Goal: Book appointment/travel/reservation

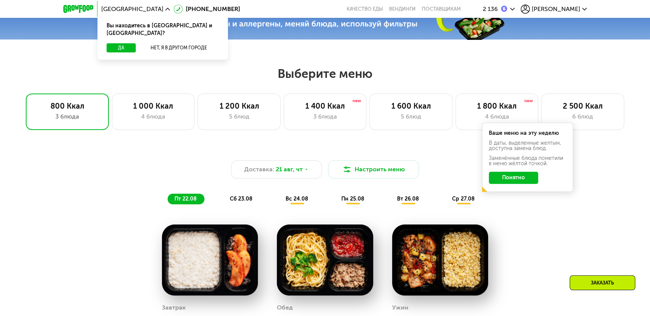
scroll to position [304, 0]
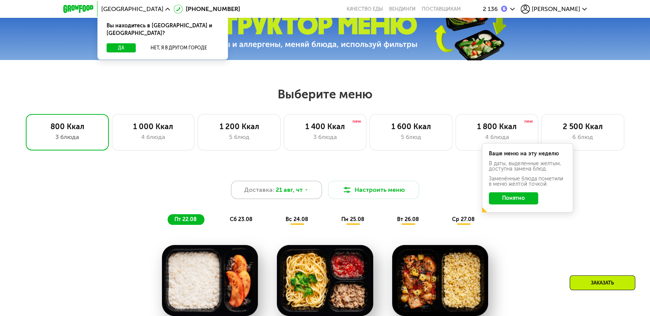
click at [293, 189] on span "21 авг, чт" at bounding box center [289, 189] width 27 height 9
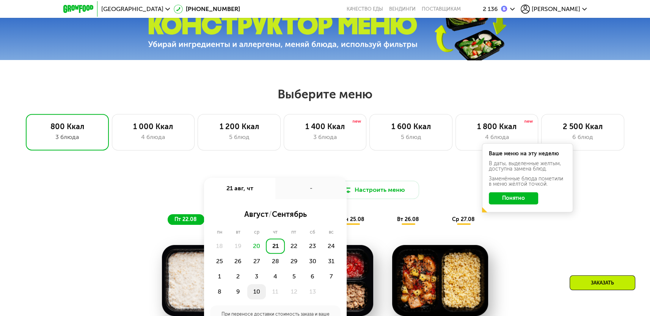
click at [266, 289] on div "10" at bounding box center [275, 291] width 19 height 15
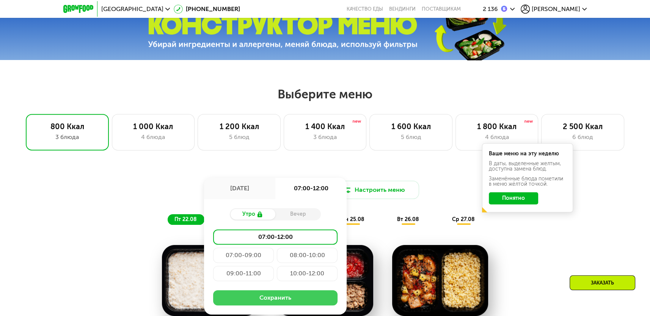
click at [283, 298] on button "Сохранить" at bounding box center [275, 297] width 124 height 15
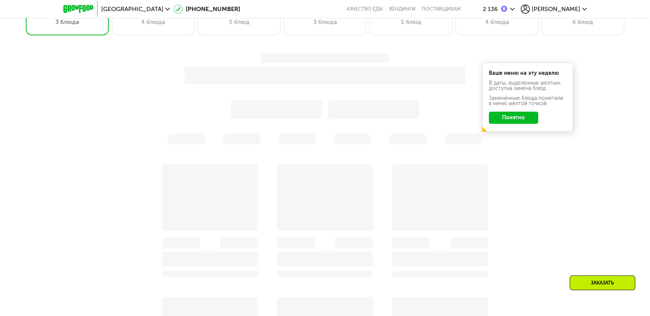
scroll to position [426, 0]
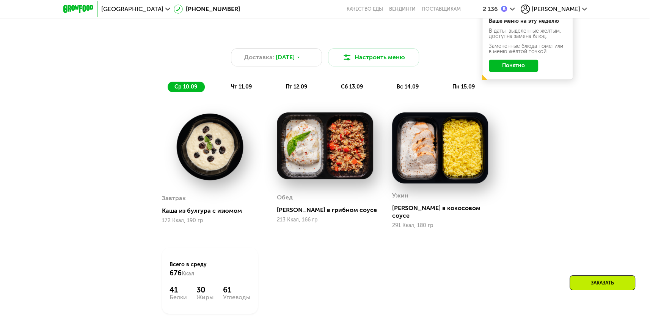
click at [322, 157] on img at bounding box center [325, 145] width 96 height 67
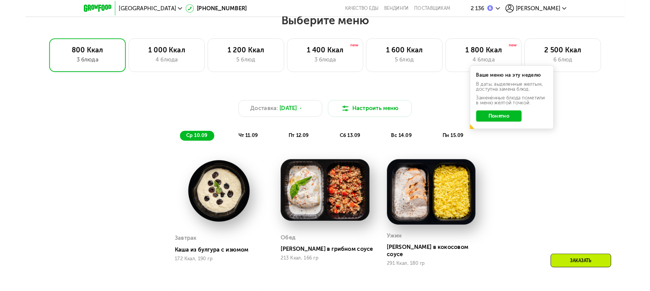
scroll to position [366, 0]
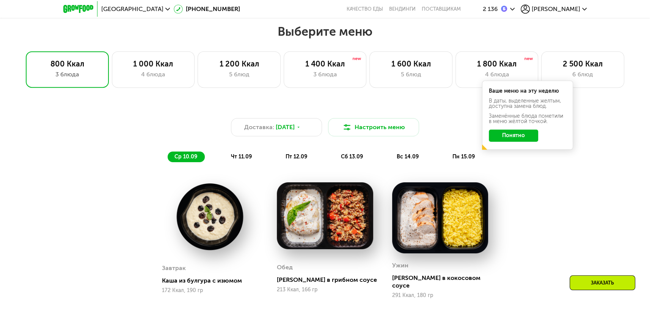
click at [455, 156] on span "пн 15.09" at bounding box center [463, 156] width 22 height 6
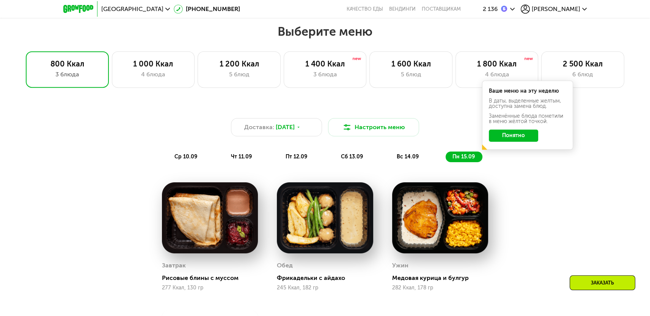
click at [245, 155] on span "чт 11.09" at bounding box center [241, 156] width 21 height 6
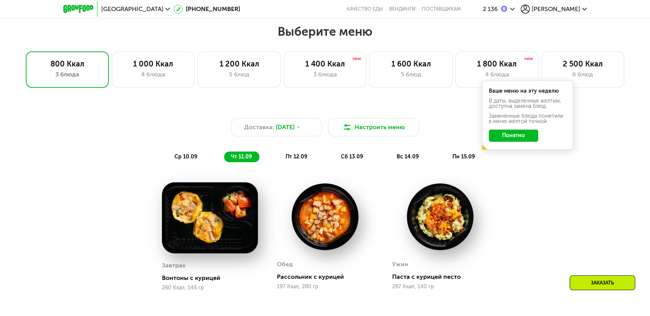
click at [301, 156] on span "пт 12.09" at bounding box center [297, 156] width 22 height 6
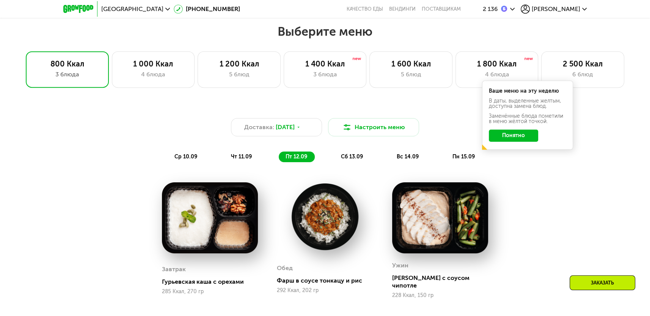
click at [360, 156] on span "сб 13.09" at bounding box center [352, 156] width 22 height 6
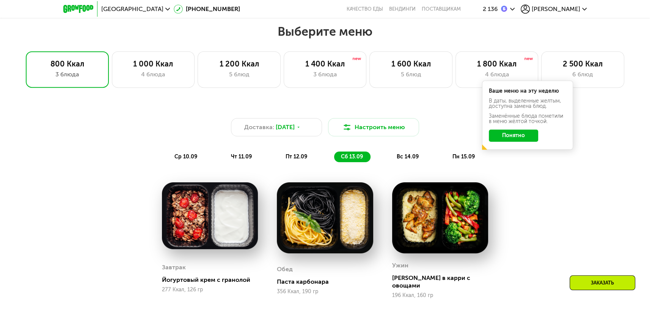
click at [446, 152] on div "вс 14.09" at bounding box center [464, 156] width 37 height 11
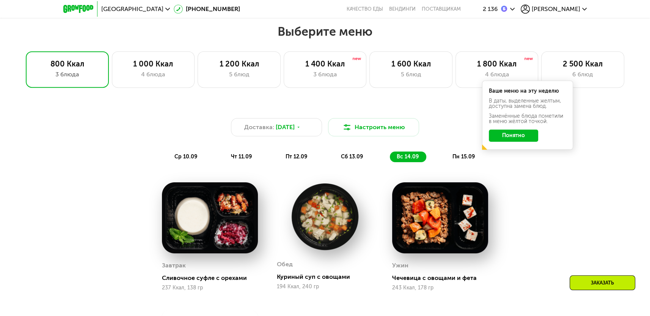
click at [190, 159] on span "ср 10.09" at bounding box center [185, 156] width 23 height 6
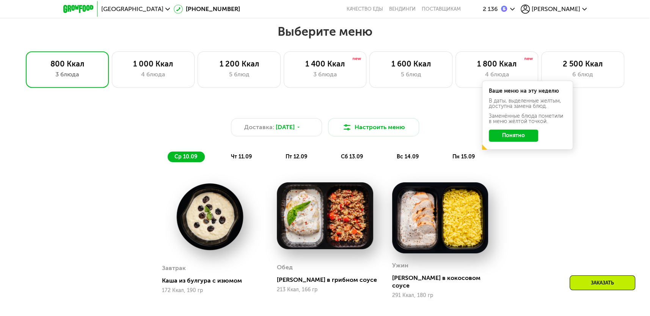
click at [245, 154] on span "чт 11.09" at bounding box center [241, 156] width 21 height 6
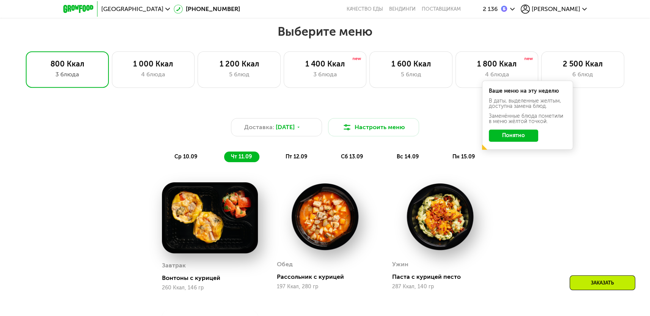
click at [295, 158] on span "пт 12.09" at bounding box center [297, 156] width 22 height 6
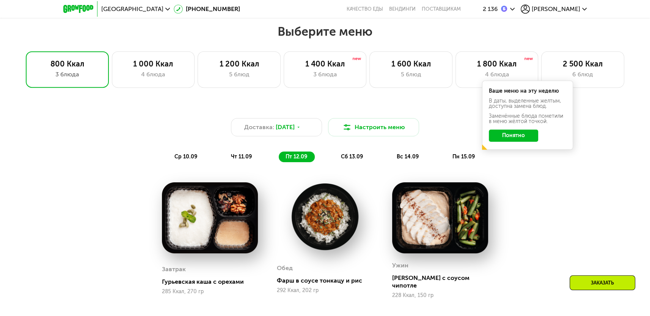
click at [368, 150] on div "Доставка: [DATE] Настроить меню ср 10.09 чт 11.09 пт 12.09 сб 13.09 вс 14.09 пн…" at bounding box center [325, 140] width 449 height 44
click at [390, 161] on div "сб 13.09" at bounding box center [408, 156] width 36 height 11
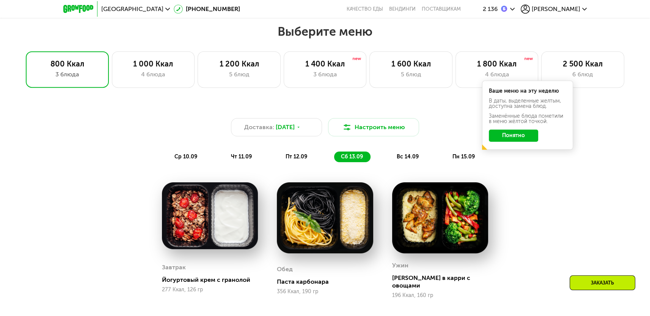
click at [401, 162] on div "Доставка: [DATE] Настроить меню ср 10.09 чт 11.09 пт 12.09 сб 13.09 вс 14.09 пн…" at bounding box center [325, 133] width 458 height 65
click at [432, 154] on div "ср 10.09 чт 11.09 пт 12.09 сб 13.09 вс 14.09 пн 15.09" at bounding box center [325, 156] width 315 height 11
click at [453, 155] on span "пн 15.09" at bounding box center [463, 156] width 22 height 6
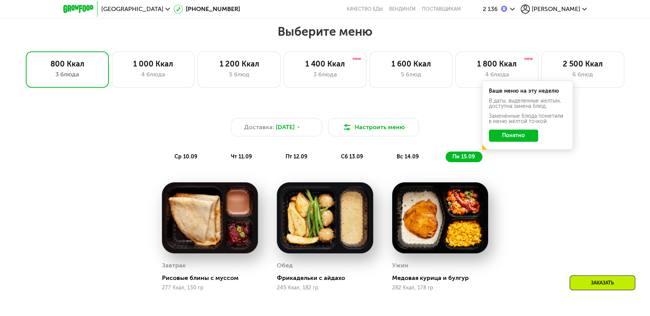
click at [446, 155] on div "вс 14.09" at bounding box center [464, 156] width 37 height 11
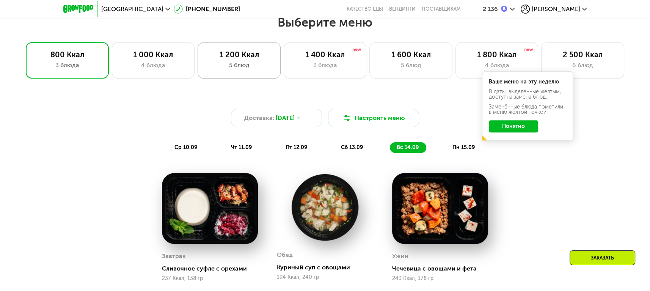
scroll to position [367, 0]
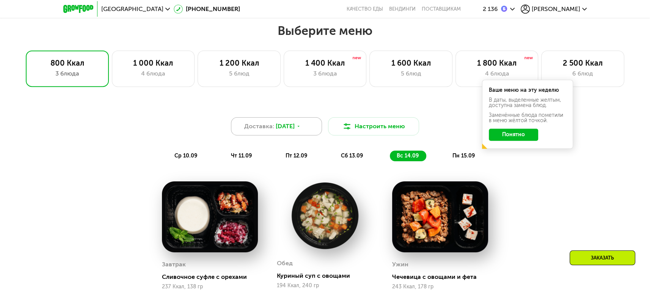
click at [289, 129] on span "[DATE]" at bounding box center [285, 126] width 19 height 9
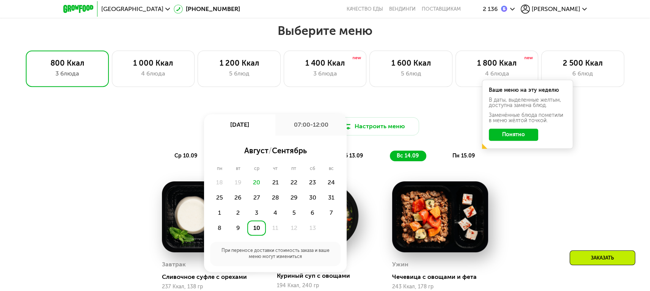
click at [289, 129] on div "07:00-12:00" at bounding box center [310, 124] width 71 height 21
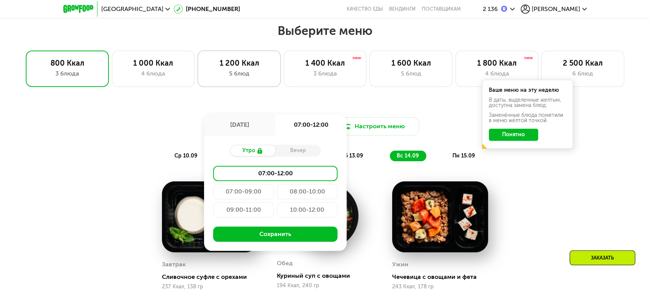
click at [284, 68] on div "1 200 Ккал 5 блюд" at bounding box center [325, 68] width 83 height 36
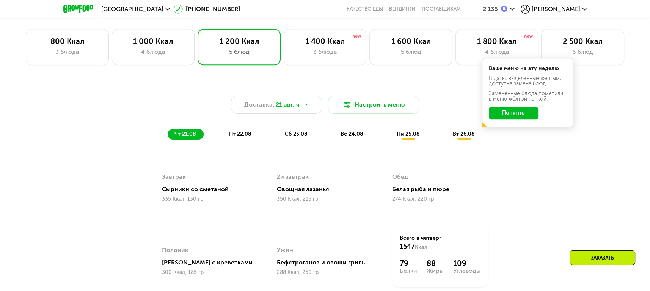
scroll to position [391, 0]
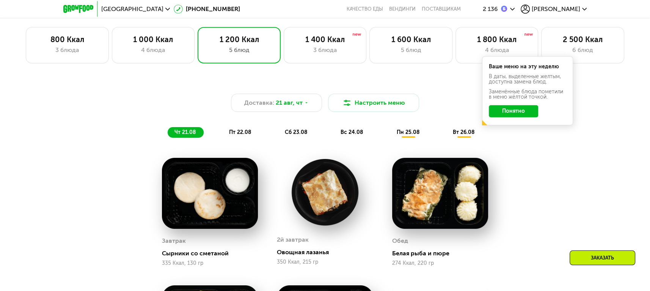
click at [297, 177] on img at bounding box center [325, 192] width 96 height 69
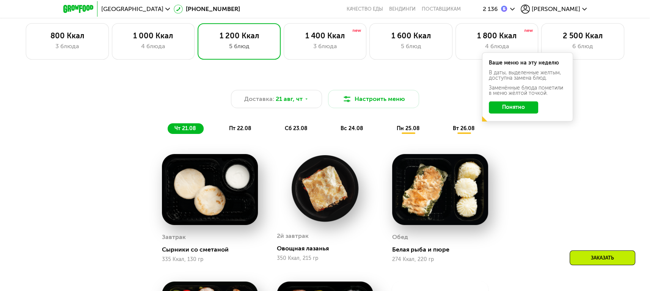
scroll to position [385, 0]
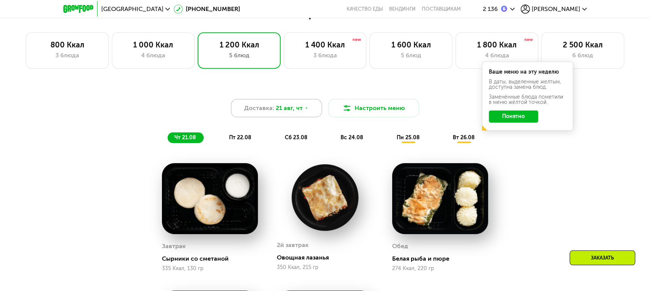
click at [297, 113] on div "Доставка: [DATE]" at bounding box center [276, 108] width 91 height 18
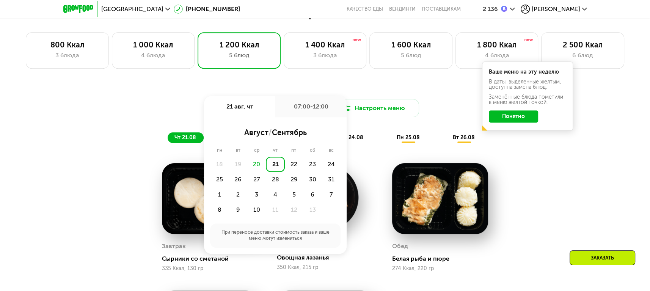
click at [276, 167] on div "21" at bounding box center [275, 164] width 19 height 15
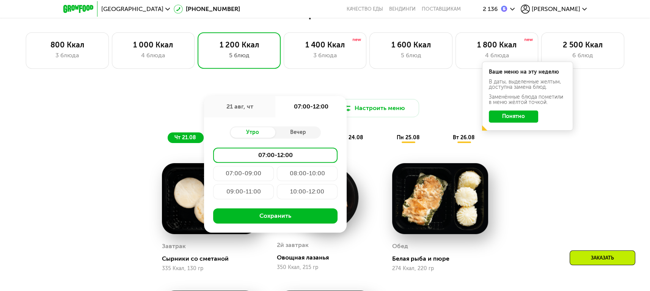
click at [274, 184] on div "08:00-10:00" at bounding box center [243, 191] width 61 height 15
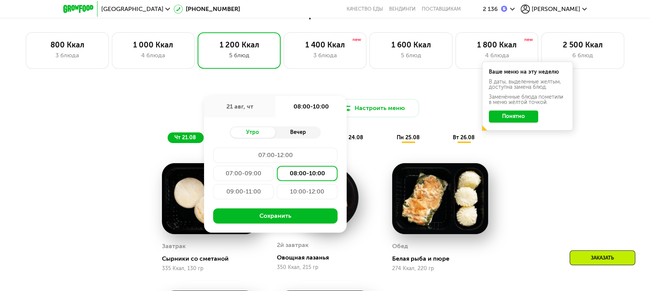
click at [305, 127] on div "Вечер" at bounding box center [298, 132] width 46 height 11
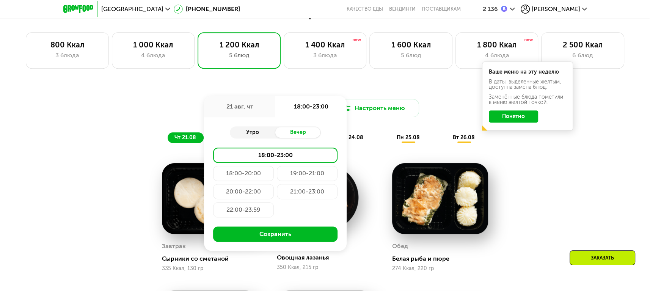
click at [252, 132] on div "Утро" at bounding box center [253, 132] width 46 height 11
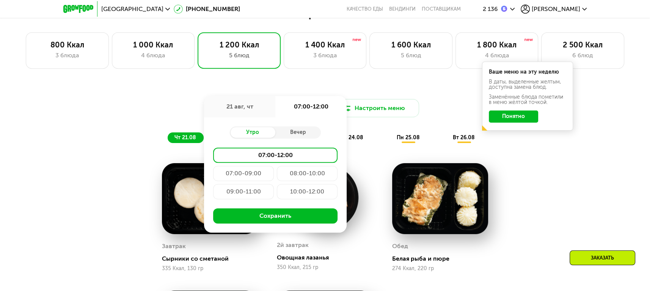
click at [277, 174] on div "07:00-09:00" at bounding box center [307, 173] width 61 height 15
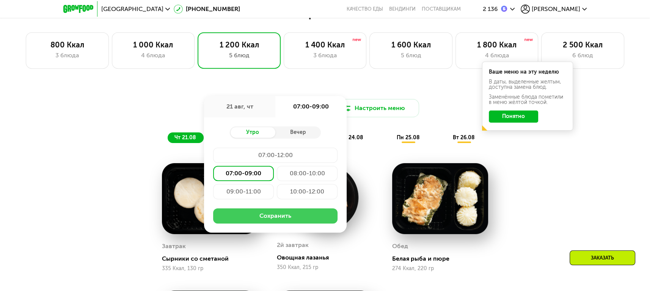
click at [271, 217] on button "Сохранить" at bounding box center [275, 215] width 124 height 15
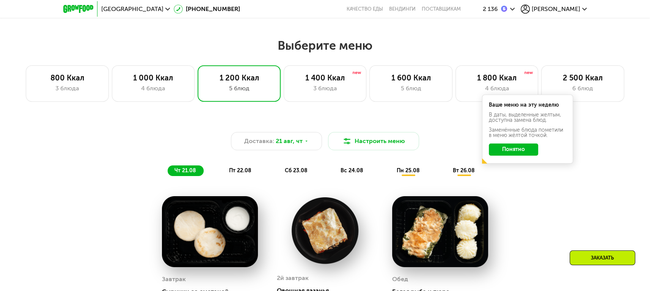
scroll to position [347, 0]
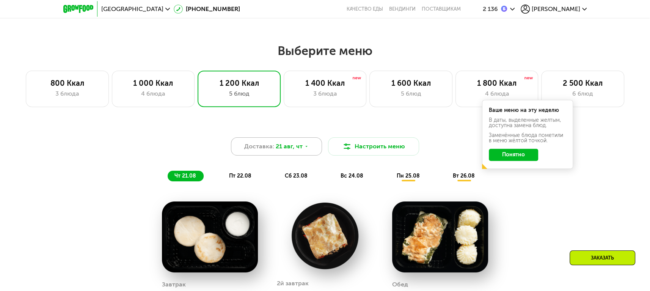
click at [285, 141] on div "Доставка: [DATE]" at bounding box center [276, 146] width 91 height 18
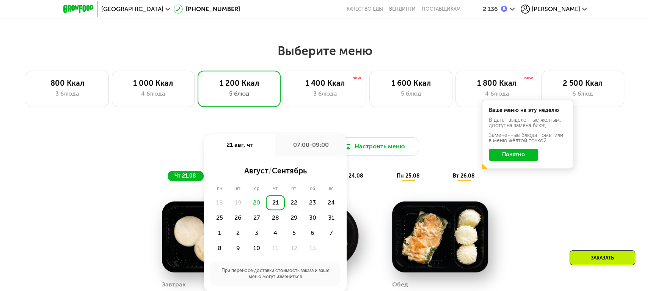
click at [299, 157] on div "август / сентябрь пн вт ср чт пт сб вс 18 19 20 21 22 23 24 25 26 27 28 29 30 3…" at bounding box center [275, 224] width 143 height 137
click at [285, 221] on div "28" at bounding box center [294, 217] width 19 height 15
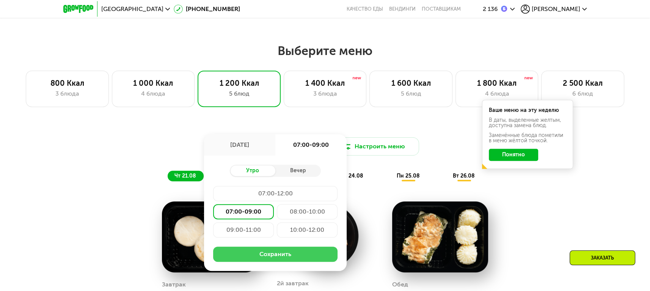
click at [293, 253] on button "Сохранить" at bounding box center [275, 254] width 124 height 15
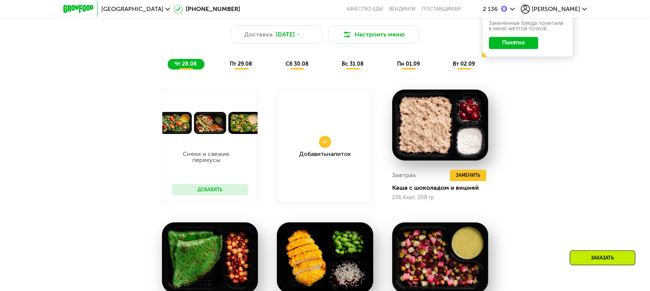
scroll to position [482, 0]
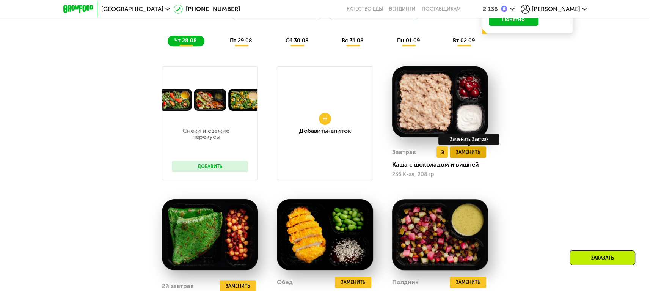
click at [471, 152] on span "Заменить" at bounding box center [468, 152] width 24 height 8
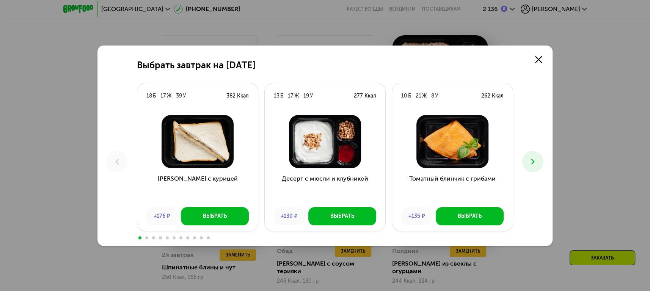
scroll to position [512, 0]
click at [535, 164] on icon at bounding box center [532, 161] width 9 height 9
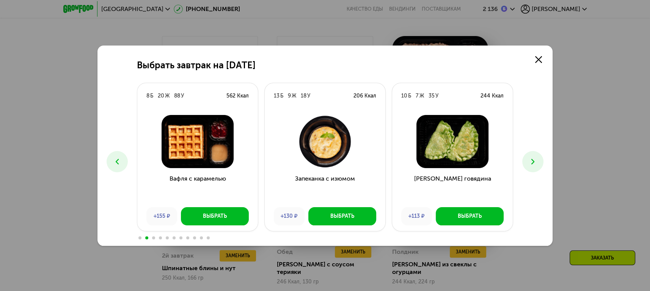
click at [534, 164] on icon at bounding box center [532, 161] width 9 height 9
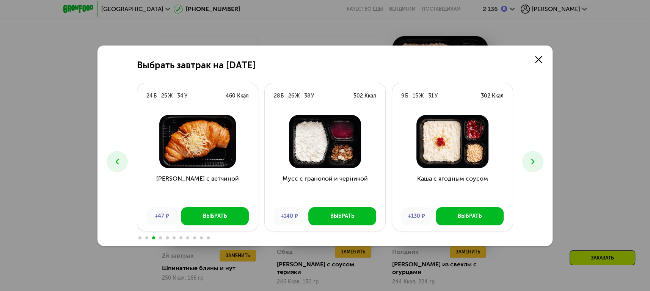
click at [534, 164] on icon at bounding box center [532, 161] width 9 height 9
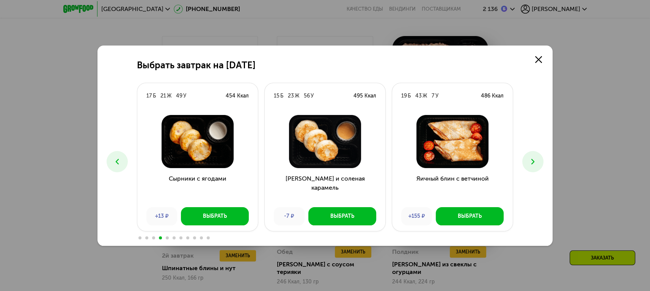
click at [533, 164] on icon at bounding box center [532, 161] width 9 height 9
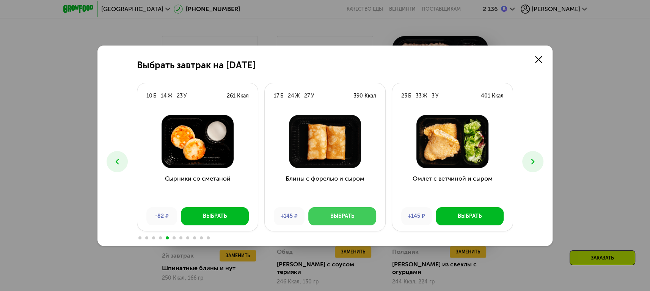
click at [346, 218] on div "Выбрать" at bounding box center [342, 216] width 24 height 8
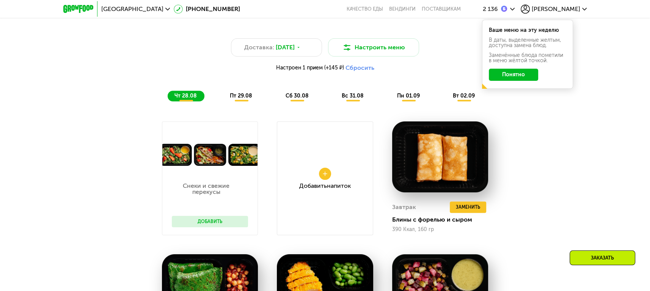
scroll to position [437, 0]
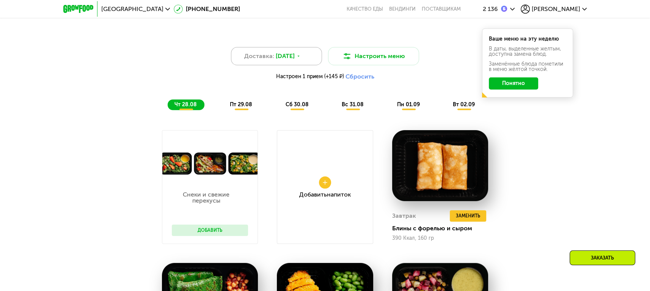
click at [295, 59] on span "[DATE]" at bounding box center [285, 56] width 19 height 9
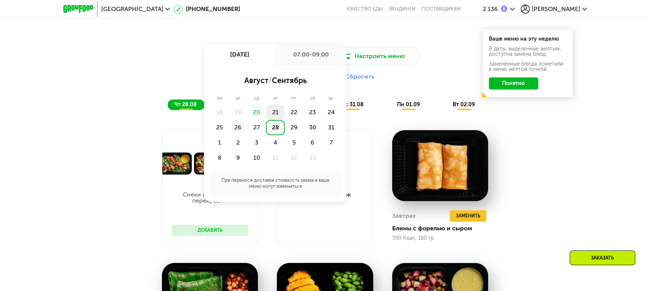
click at [285, 113] on div "21" at bounding box center [294, 112] width 19 height 15
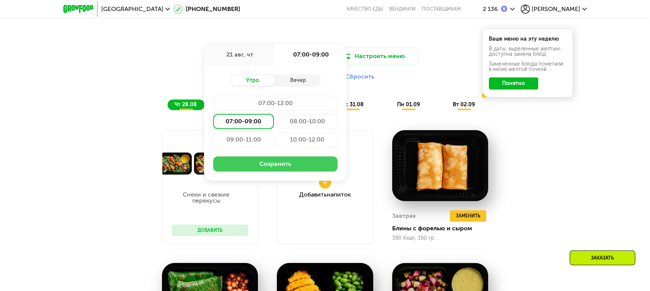
click at [283, 170] on button "Сохранить" at bounding box center [275, 163] width 124 height 15
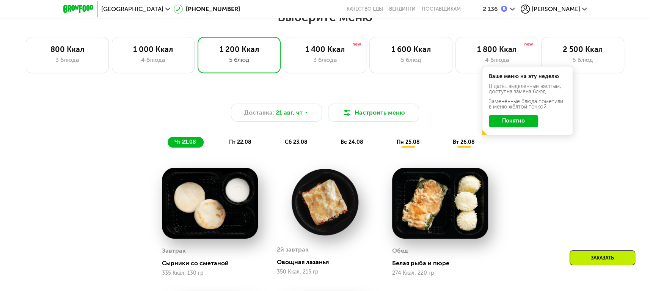
scroll to position [380, 0]
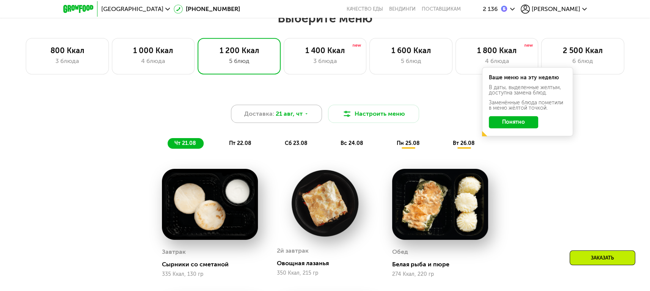
click at [296, 109] on span "21 авг, чт" at bounding box center [289, 113] width 27 height 9
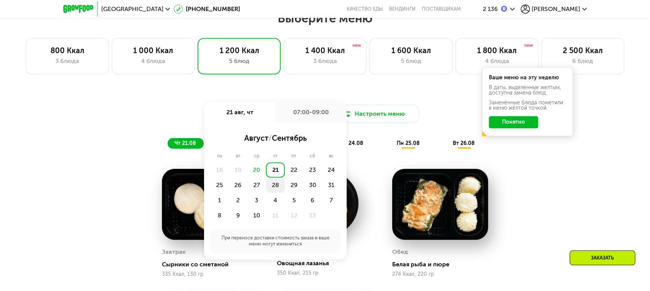
click at [285, 187] on div "28" at bounding box center [294, 185] width 19 height 15
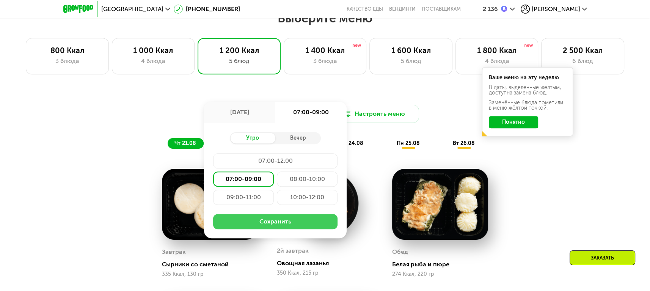
click at [283, 225] on button "Сохранить" at bounding box center [275, 221] width 124 height 15
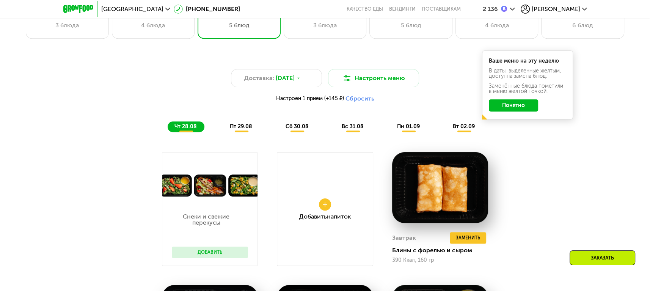
scroll to position [415, 0]
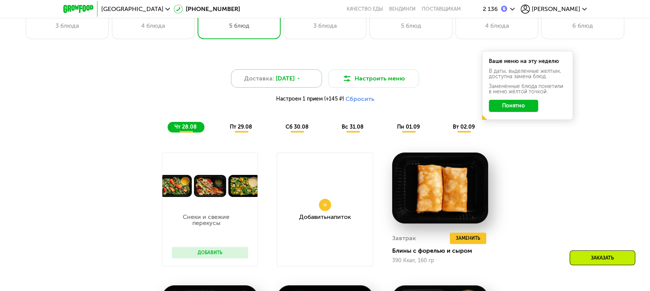
click at [287, 82] on span "[DATE]" at bounding box center [285, 78] width 19 height 9
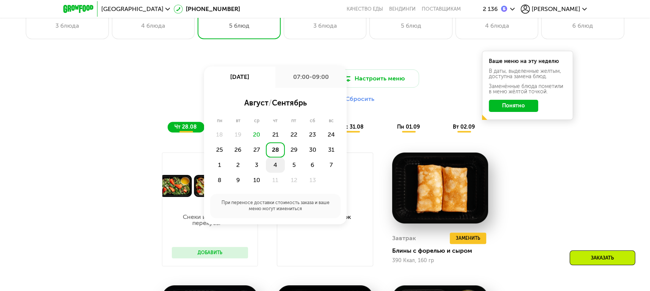
click at [285, 162] on div "4" at bounding box center [294, 164] width 19 height 15
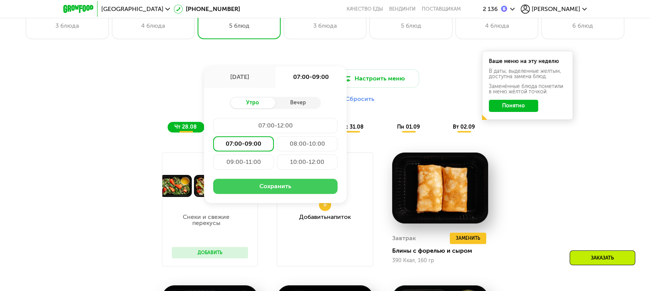
click at [317, 186] on button "Сохранить" at bounding box center [275, 186] width 124 height 15
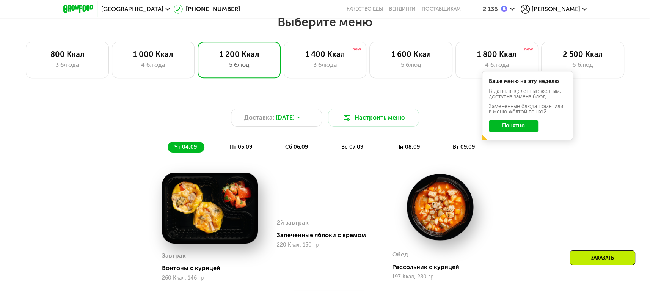
scroll to position [377, 0]
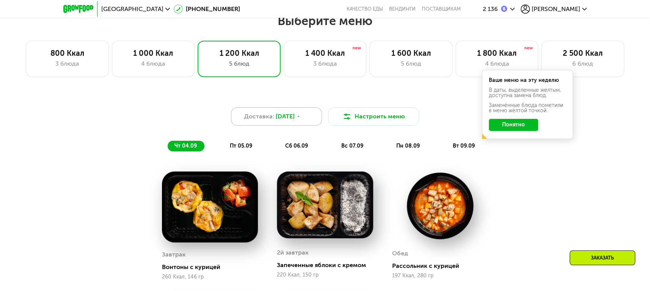
click at [289, 117] on span "[DATE]" at bounding box center [285, 116] width 19 height 9
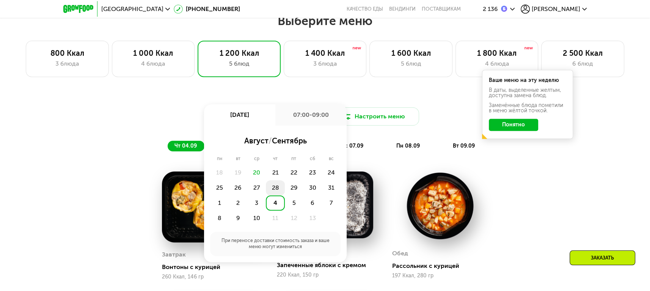
click at [285, 190] on div "28" at bounding box center [294, 187] width 19 height 15
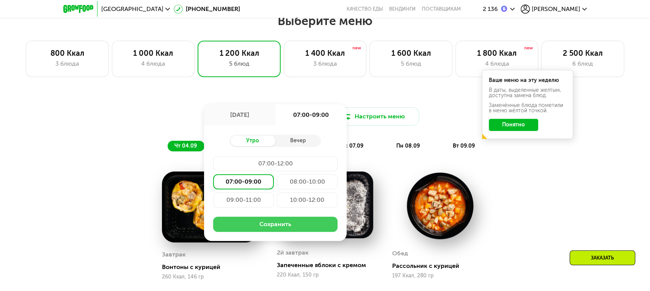
click at [287, 225] on button "Сохранить" at bounding box center [275, 224] width 124 height 15
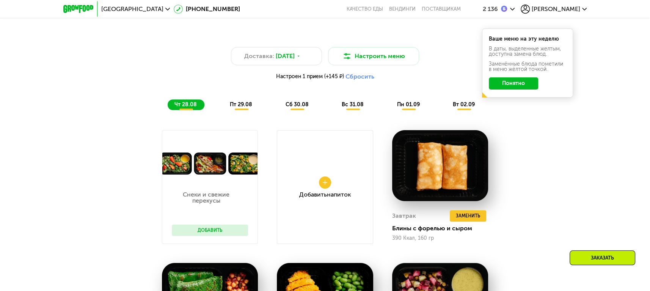
scroll to position [446, 0]
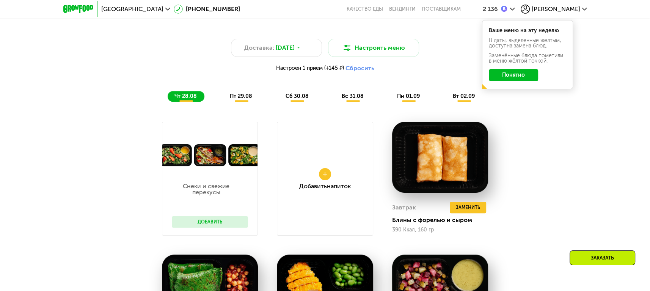
click at [411, 97] on span "пн 01.09" at bounding box center [408, 96] width 23 height 6
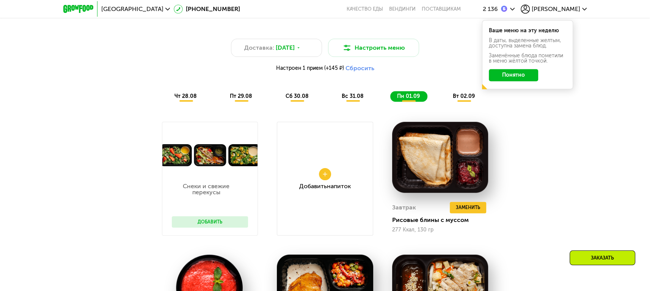
click at [467, 99] on div "вт 02.09" at bounding box center [464, 96] width 36 height 11
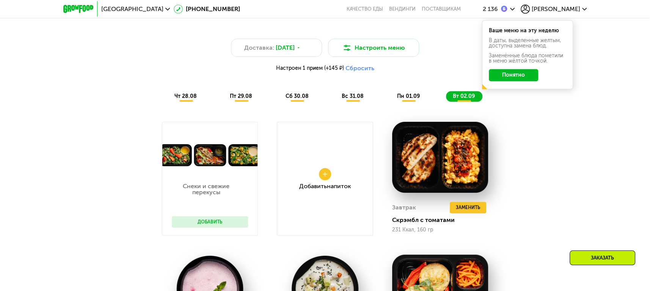
click at [354, 104] on div "Доставка: [DATE] Настроить меню Настроен 1 прием (+145 ₽) Сбросить чт 28.08 пт …" at bounding box center [325, 64] width 458 height 84
click at [325, 95] on div "чт 28.08 пт 29.08 сб 30.08 вс 31.08 пн 01.09 вт 02.09" at bounding box center [325, 96] width 315 height 11
click at [307, 95] on span "сб 30.08" at bounding box center [297, 96] width 23 height 6
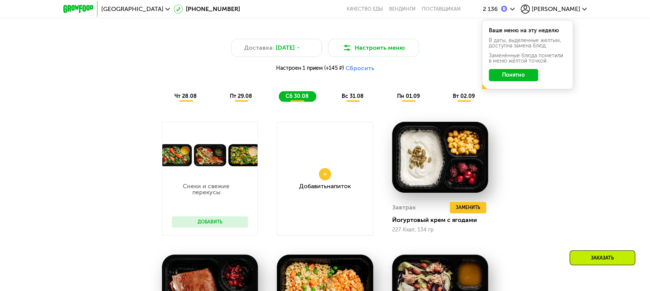
click at [344, 101] on div "Доставка: [DATE] Настроить меню Настроен 1 прием (+145 ₽) Сбросить чт 28.08 пт …" at bounding box center [325, 64] width 458 height 84
click at [390, 101] on div "вс 31.08" at bounding box center [408, 96] width 37 height 11
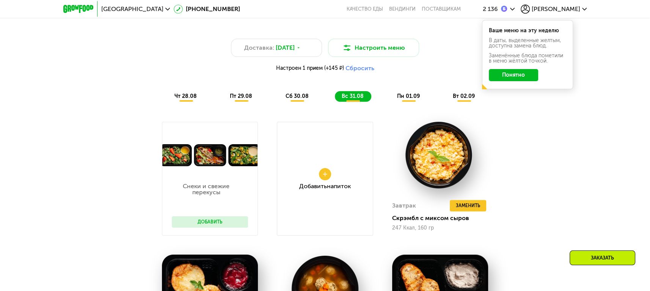
click at [520, 75] on button "Понятно" at bounding box center [513, 75] width 49 height 12
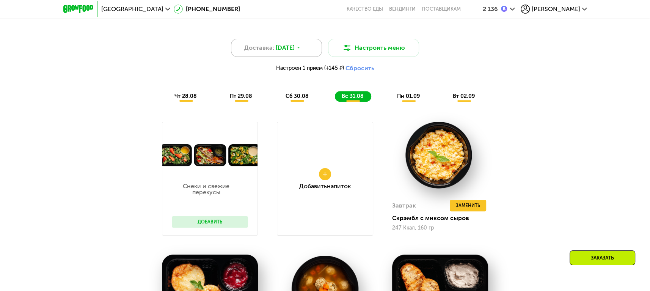
click at [310, 48] on div "Доставка: [DATE]" at bounding box center [276, 48] width 91 height 18
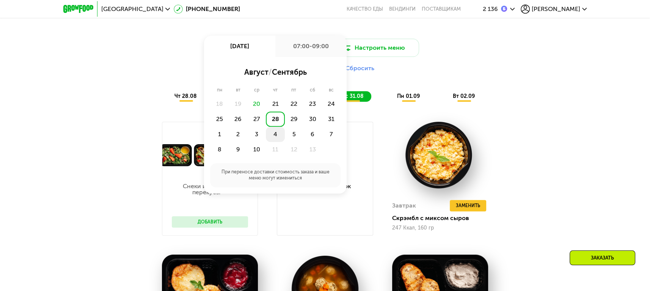
click at [285, 135] on div "4" at bounding box center [294, 134] width 19 height 15
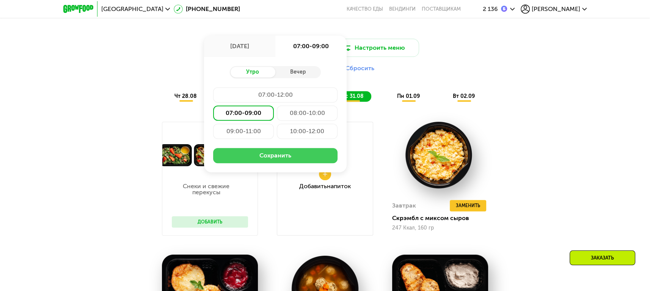
click at [282, 149] on button "Сохранить" at bounding box center [275, 155] width 124 height 15
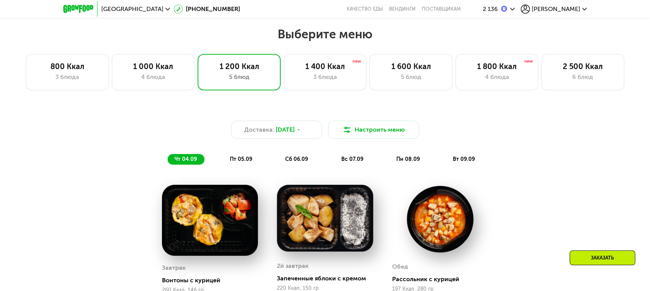
scroll to position [363, 0]
click at [293, 127] on span "[DATE]" at bounding box center [285, 130] width 19 height 9
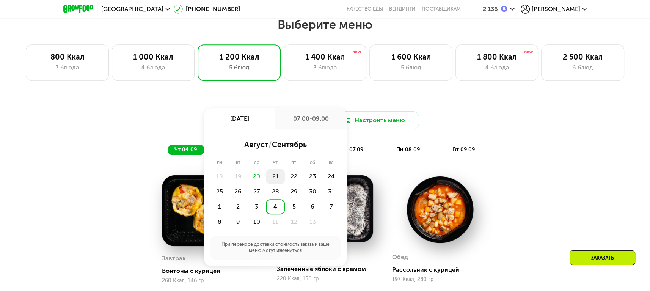
scroll to position [374, 0]
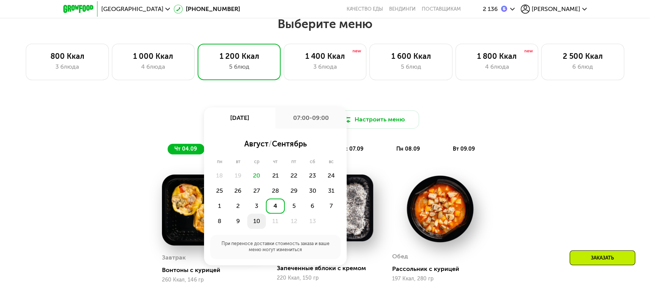
click at [266, 222] on div "10" at bounding box center [275, 221] width 19 height 15
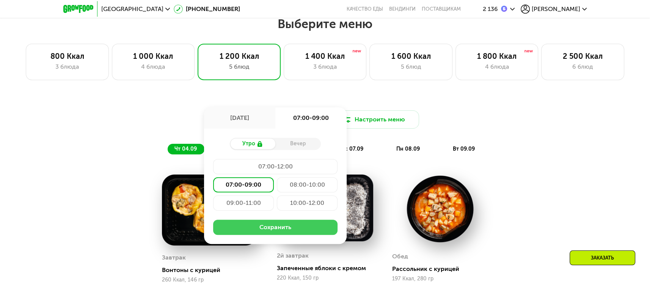
click at [264, 229] on button "Сохранить" at bounding box center [275, 227] width 124 height 15
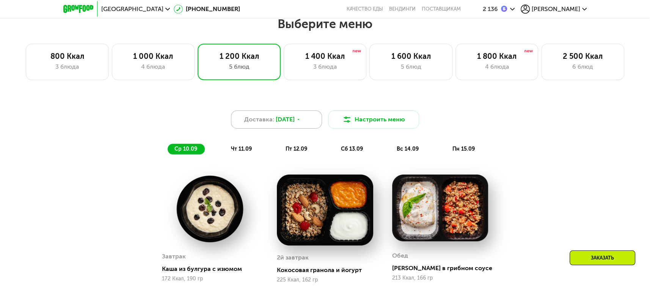
click at [311, 121] on div "Доставка: [DATE]" at bounding box center [276, 119] width 91 height 18
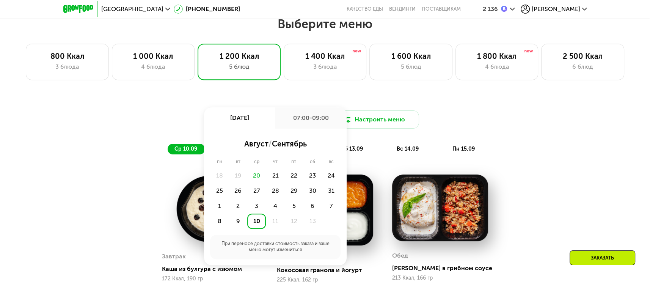
click at [261, 174] on div "20" at bounding box center [256, 175] width 19 height 15
click at [256, 175] on div "20" at bounding box center [256, 175] width 19 height 15
click at [285, 176] on div "21" at bounding box center [294, 175] width 19 height 15
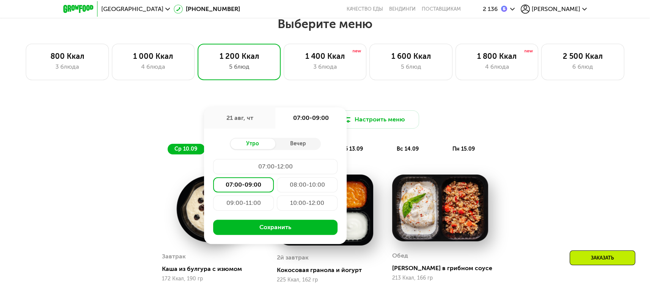
click at [263, 124] on div "21 авг, чт" at bounding box center [239, 117] width 71 height 21
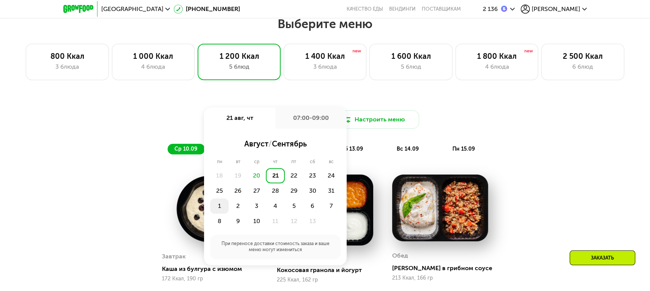
click at [229, 206] on div "1" at bounding box center [238, 205] width 19 height 15
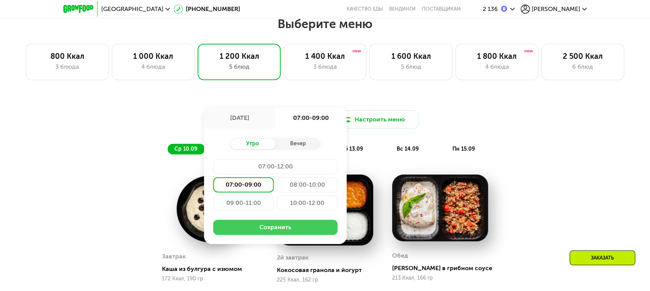
click at [255, 225] on button "Сохранить" at bounding box center [275, 227] width 124 height 15
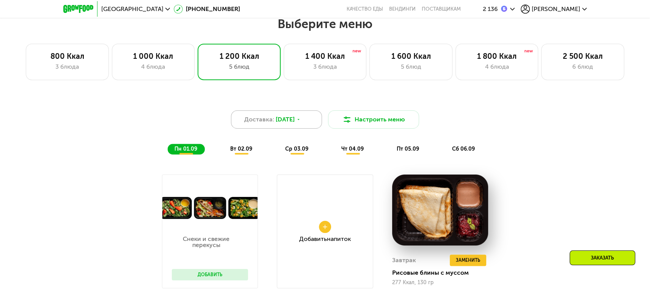
click at [280, 115] on span "[DATE]" at bounding box center [285, 119] width 19 height 9
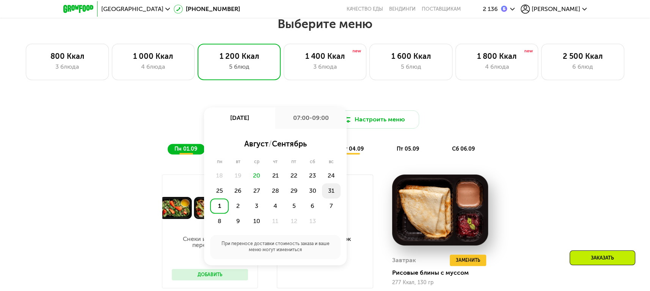
click at [229, 198] on div "31" at bounding box center [219, 205] width 19 height 15
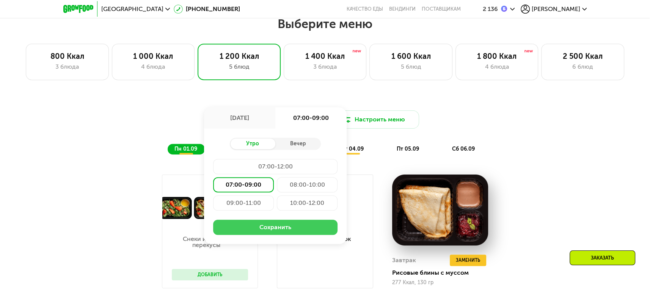
click at [302, 223] on button "Сохранить" at bounding box center [275, 227] width 124 height 15
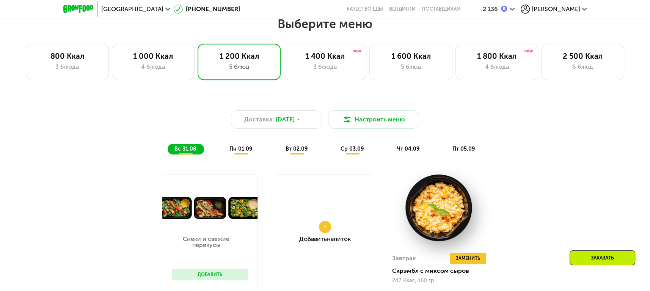
click at [411, 149] on span "чт 04.09" at bounding box center [408, 149] width 22 height 6
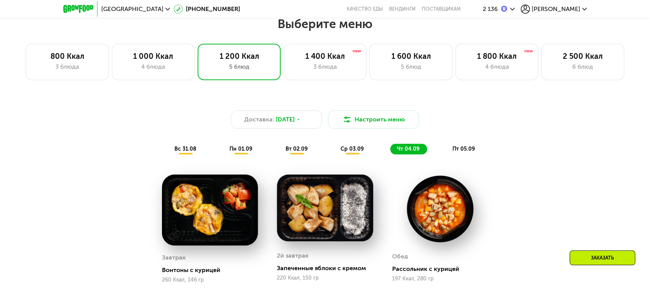
click at [460, 152] on div "пт 05.09" at bounding box center [464, 149] width 37 height 11
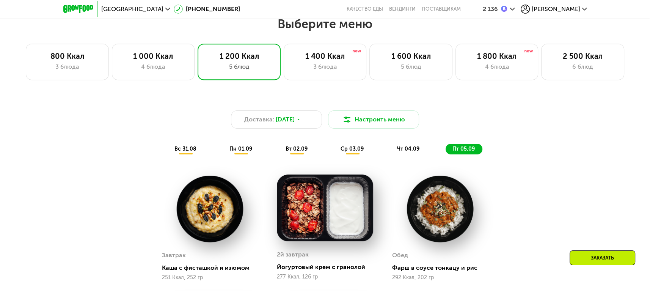
click at [356, 149] on span "ср 03.09" at bounding box center [352, 149] width 23 height 6
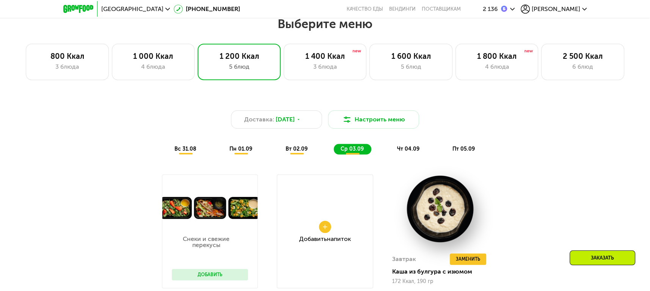
click at [334, 147] on div "вт 02.09" at bounding box center [353, 149] width 38 height 11
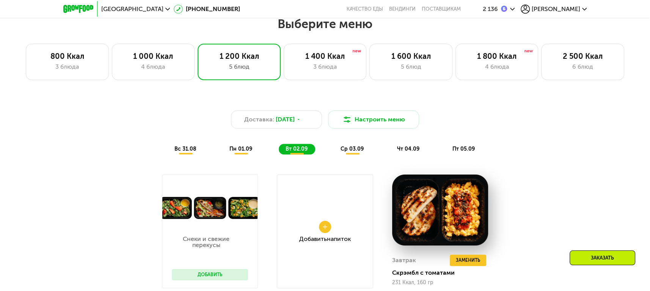
click at [236, 147] on span "пн 01.09" at bounding box center [240, 149] width 23 height 6
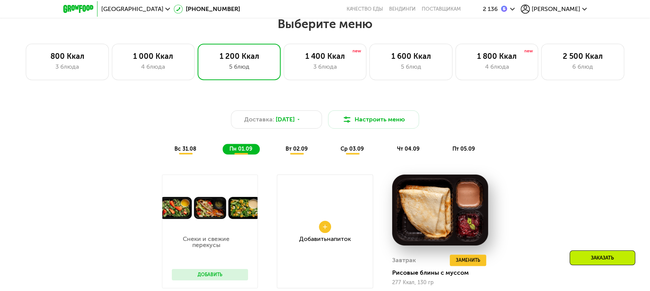
click at [193, 147] on span "вс 31.08" at bounding box center [185, 149] width 22 height 6
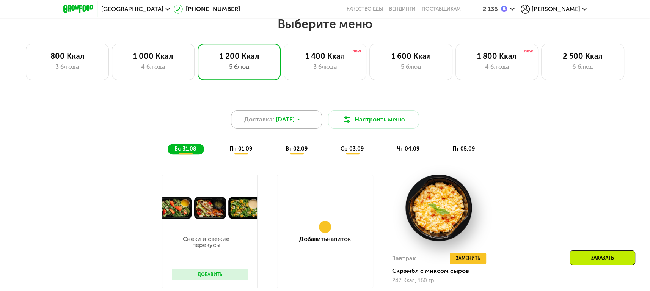
click at [285, 119] on span "[DATE]" at bounding box center [285, 119] width 19 height 9
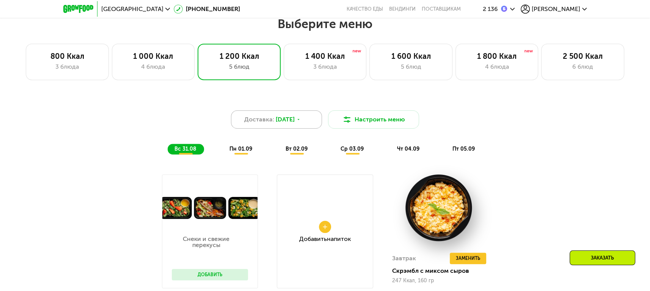
click at [293, 116] on span "[DATE]" at bounding box center [285, 119] width 19 height 9
